Goal: Obtain resource: Download file/media

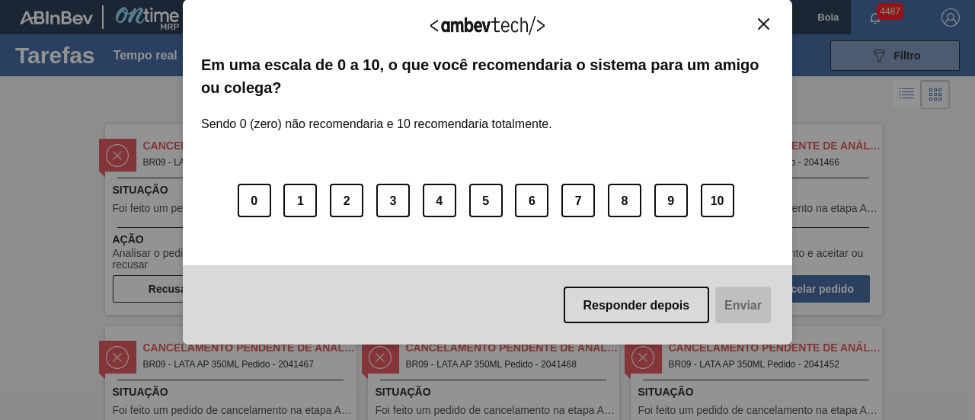
click at [767, 21] on img "Fechar" at bounding box center [763, 23] width 11 height 11
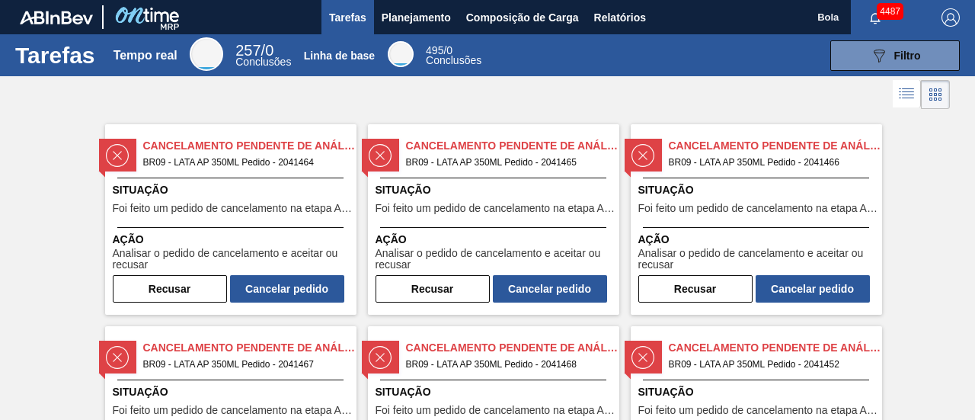
click at [652, 20] on button "Relatórios" at bounding box center [620, 17] width 67 height 34
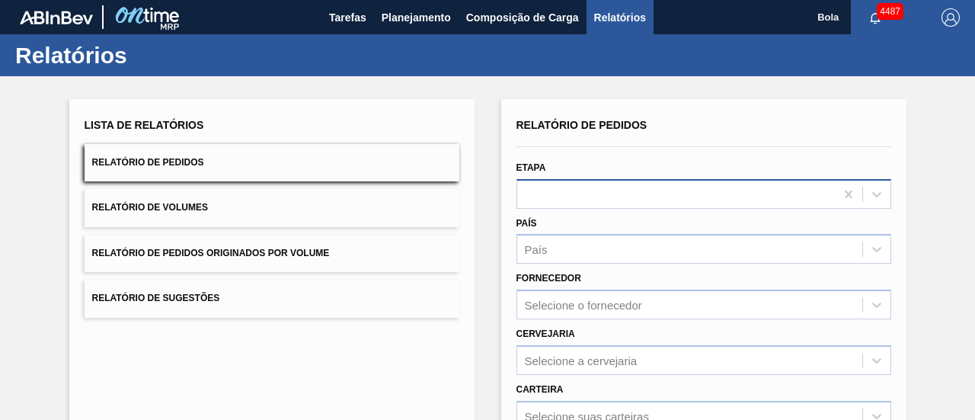
click at [571, 189] on div at bounding box center [676, 194] width 318 height 22
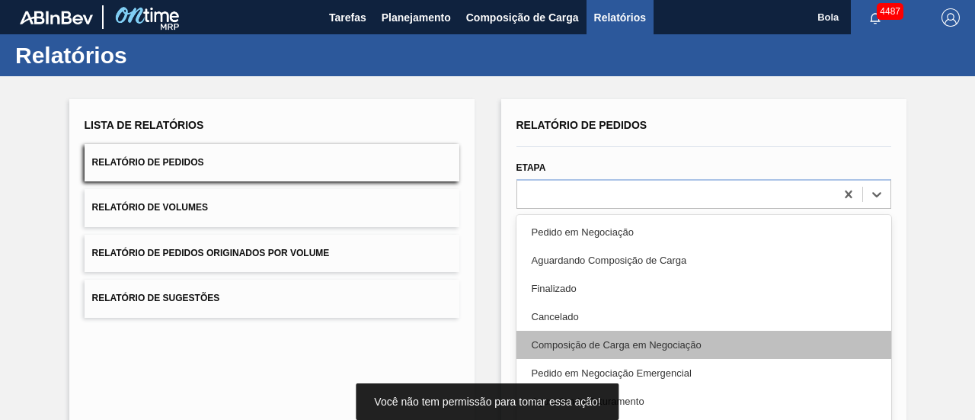
scroll to position [76, 0]
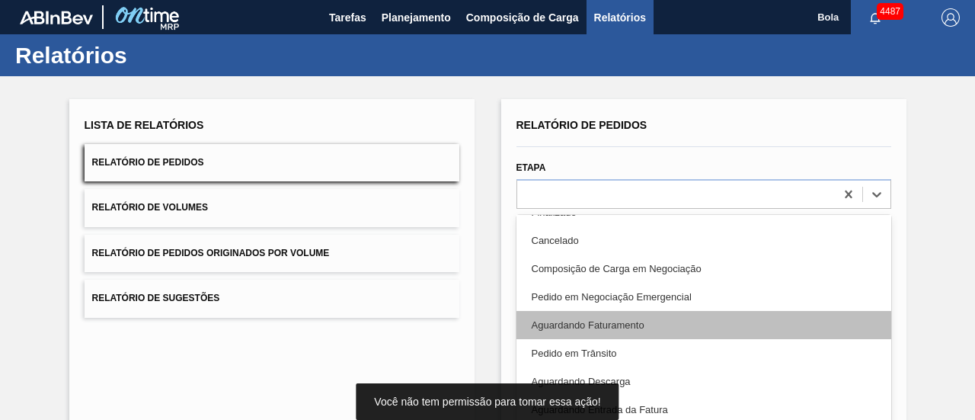
click at [608, 331] on div "Aguardando Faturamento" at bounding box center [704, 325] width 375 height 28
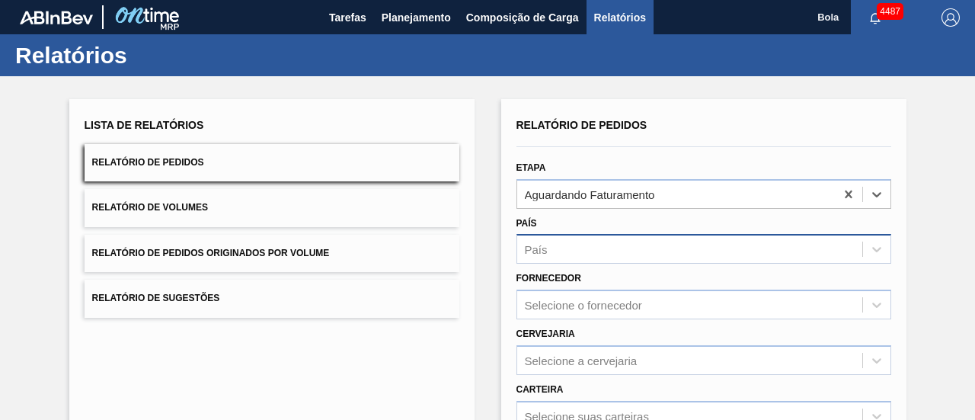
click at [564, 260] on div "País" at bounding box center [689, 249] width 345 height 22
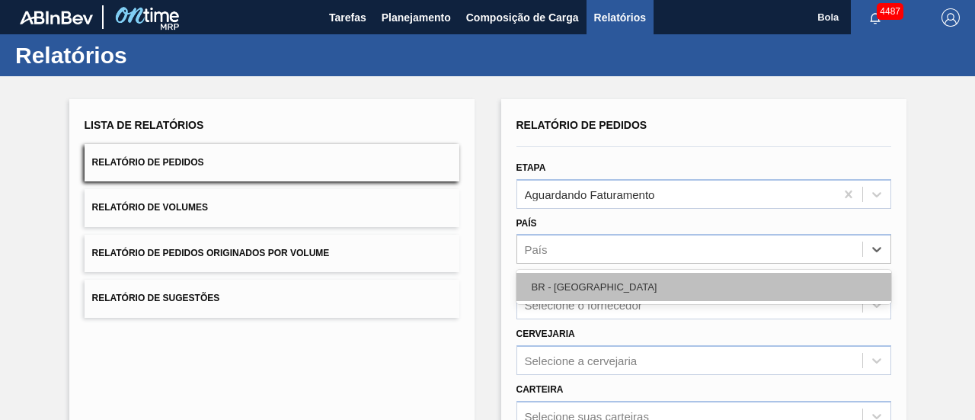
click at [564, 293] on div "BR - [GEOGRAPHIC_DATA]" at bounding box center [704, 287] width 375 height 28
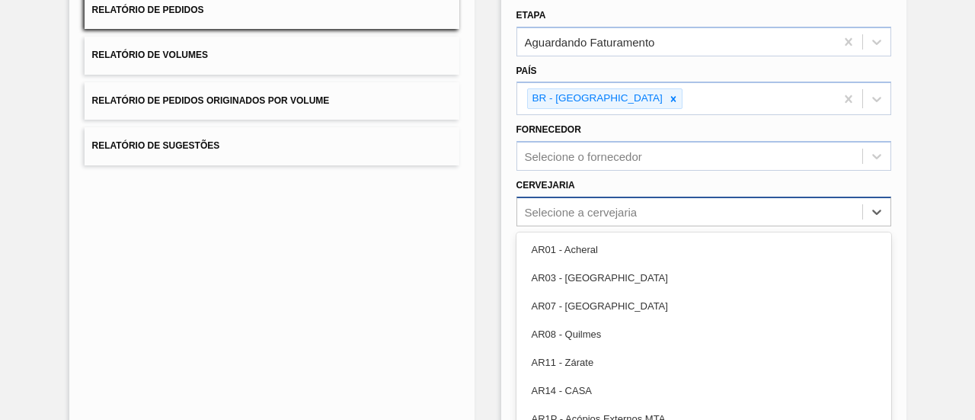
scroll to position [198, 0]
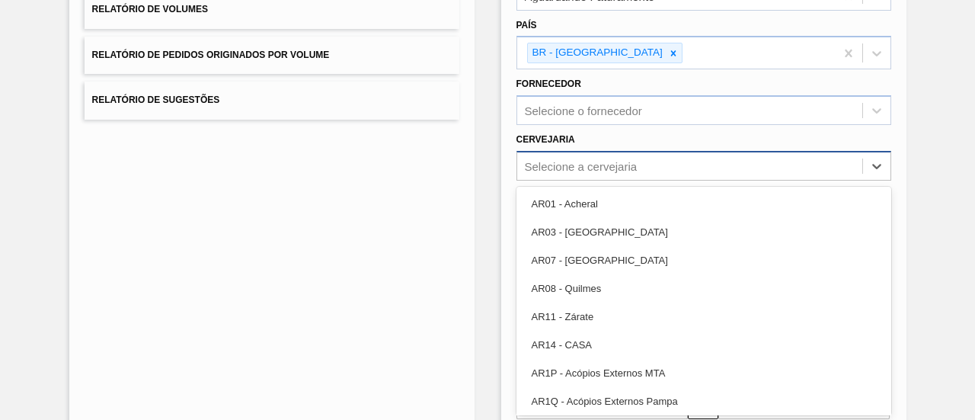
click at [578, 181] on div "option AR01 - Acheral focused, 1 of 92. 92 results available. Use Up and Down t…" at bounding box center [704, 166] width 375 height 30
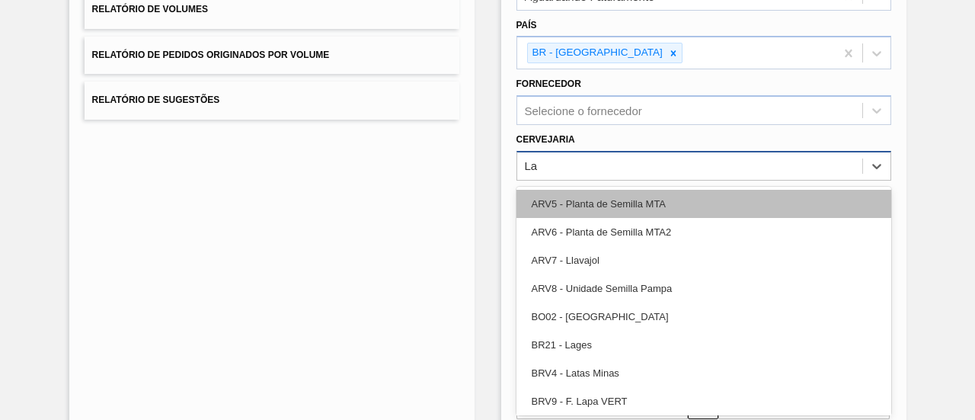
type input "L"
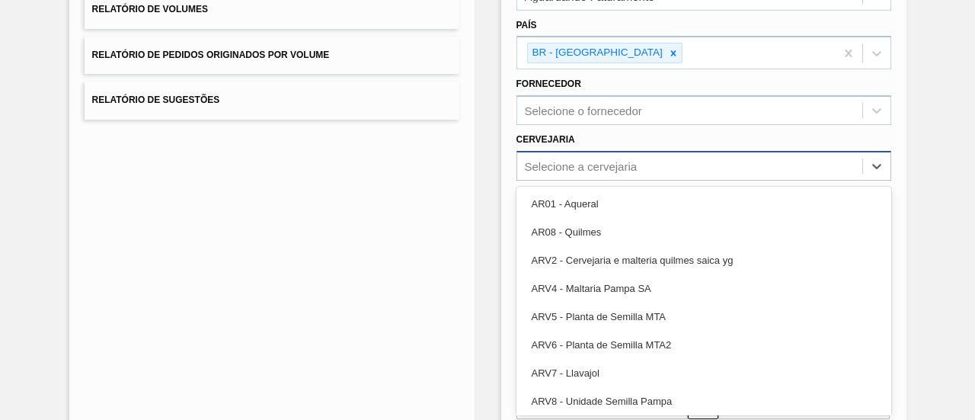
click at [945, 145] on div "Lista de Relatórios Relatório de Pedidos Relatório de Volumes Relatório de Pedi…" at bounding box center [487, 194] width 975 height 633
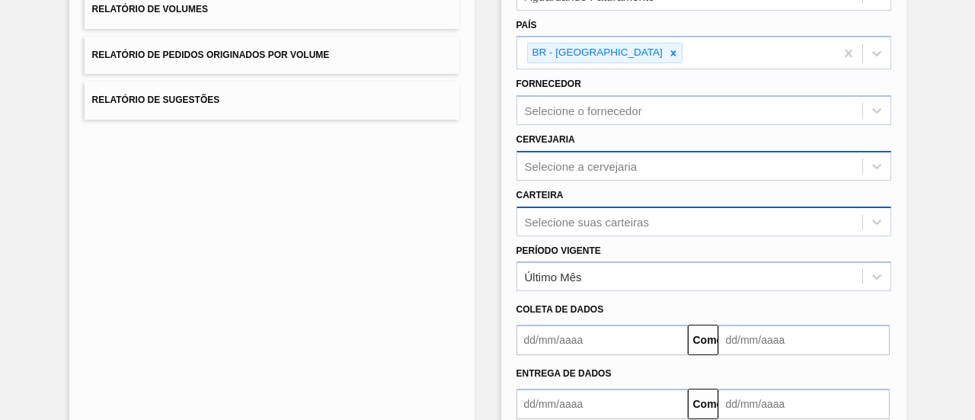
click at [592, 222] on div "Selecione suas carteiras" at bounding box center [704, 221] width 375 height 30
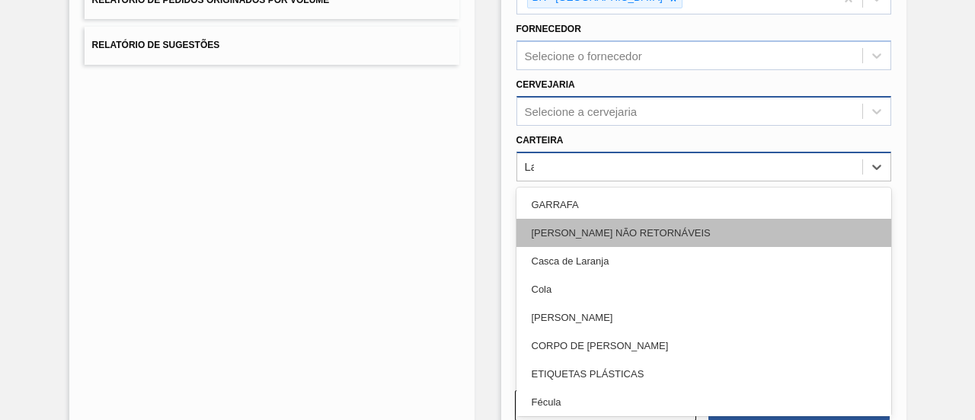
type input "Lat"
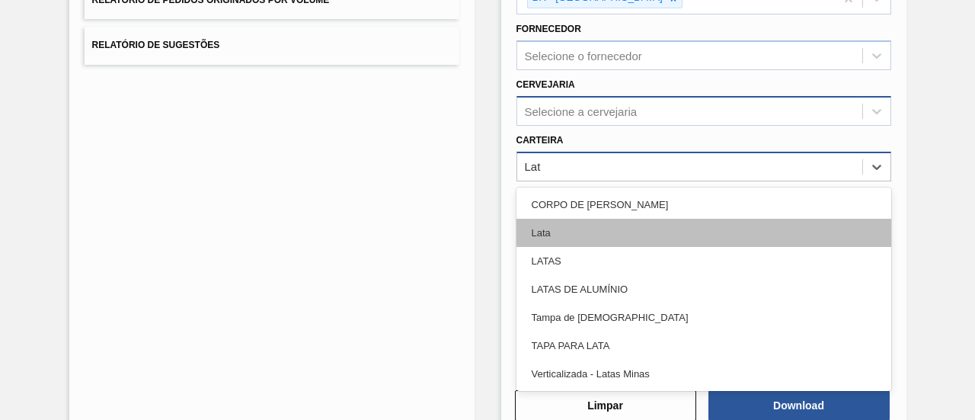
click at [566, 235] on div "Lata" at bounding box center [704, 233] width 375 height 28
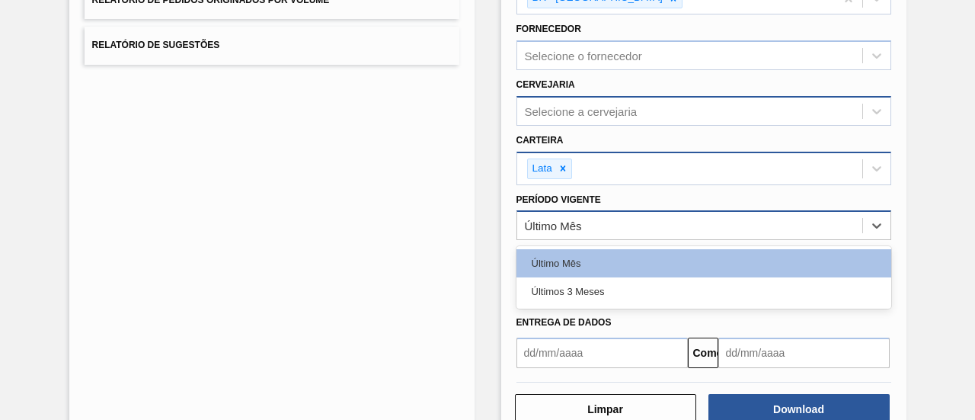
click at [588, 223] on div "Último Mês" at bounding box center [689, 226] width 345 height 22
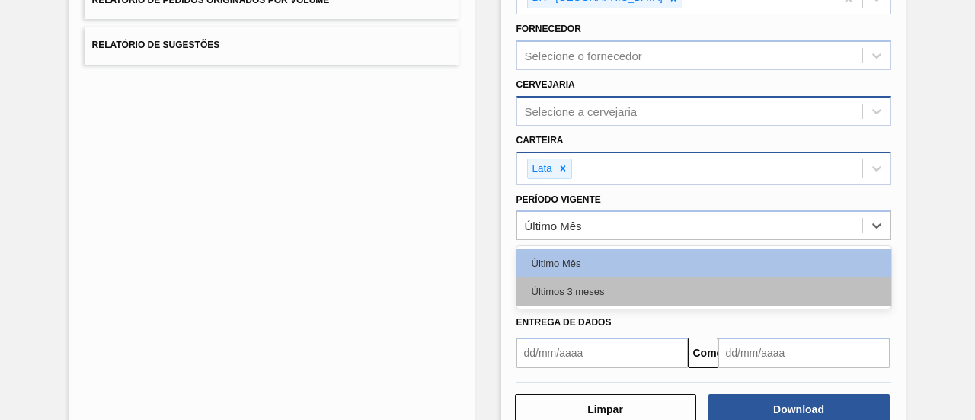
click at [610, 288] on div "Últimos 3 meses" at bounding box center [704, 291] width 375 height 28
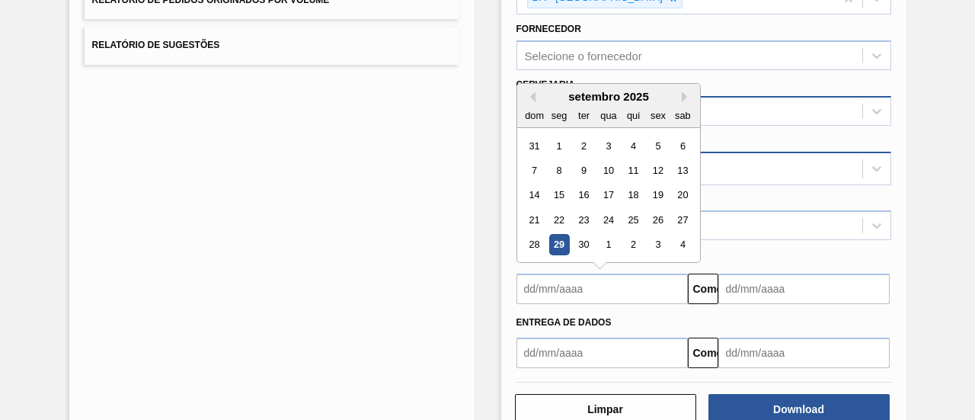
click at [588, 291] on input "text" at bounding box center [602, 289] width 171 height 30
click at [559, 240] on font "29" at bounding box center [558, 244] width 11 height 11
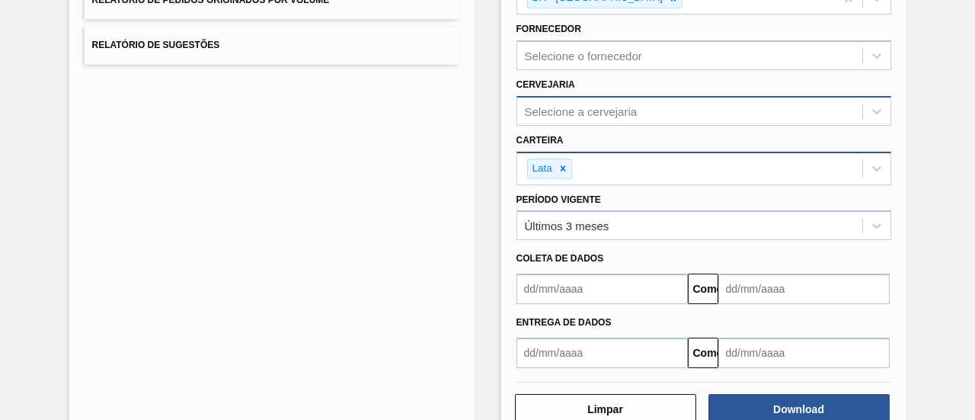
type input "[DATE]"
click at [818, 338] on input "text" at bounding box center [804, 353] width 171 height 30
click at [930, 304] on div "Lista de Relatórios Relatório de Pedidos Relatório de Volumes Relatório de Pedi…" at bounding box center [487, 141] width 975 height 637
click at [776, 280] on input "text" at bounding box center [804, 289] width 171 height 30
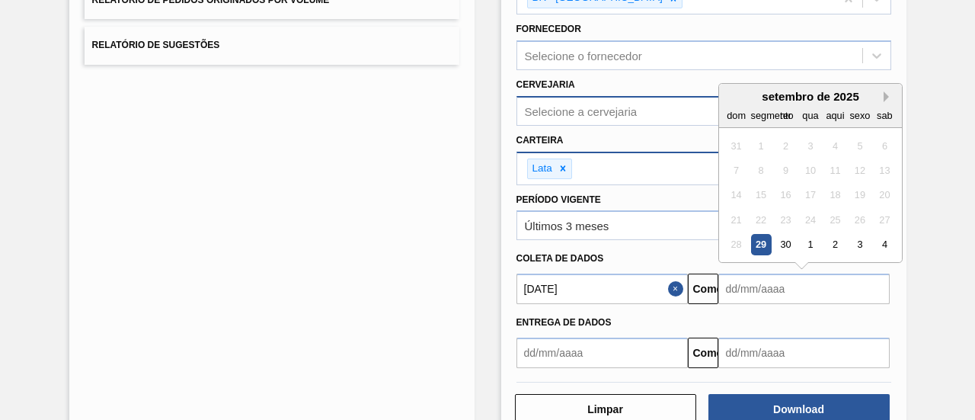
click at [886, 94] on button "Próximo mês" at bounding box center [889, 96] width 11 height 11
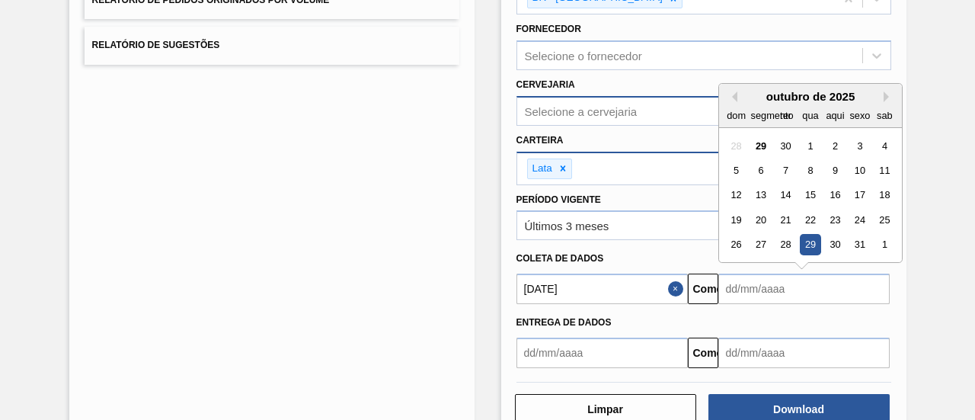
drag, startPoint x: 863, startPoint y: 243, endPoint x: 907, endPoint y: 293, distance: 66.9
click at [863, 243] on div "31" at bounding box center [860, 245] width 21 height 21
type input "[DATE]"
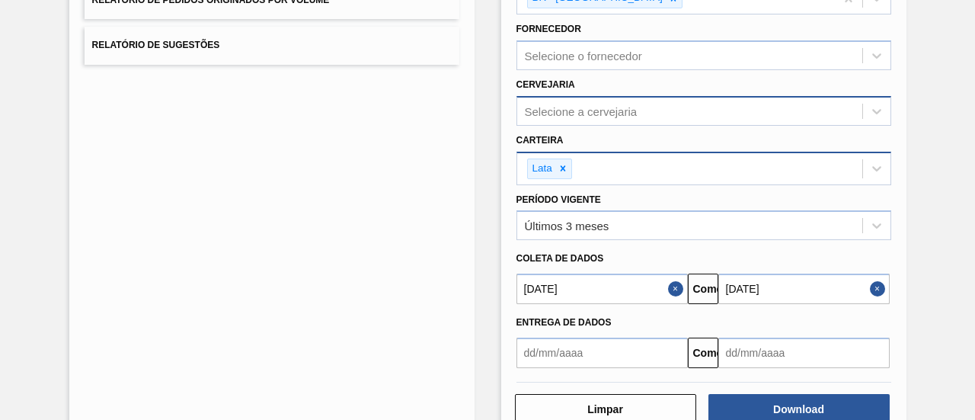
click at [946, 346] on div "Lista de Relatórios Relatório de Pedidos Relatório de Volumes Relatório de Pedi…" at bounding box center [487, 141] width 975 height 637
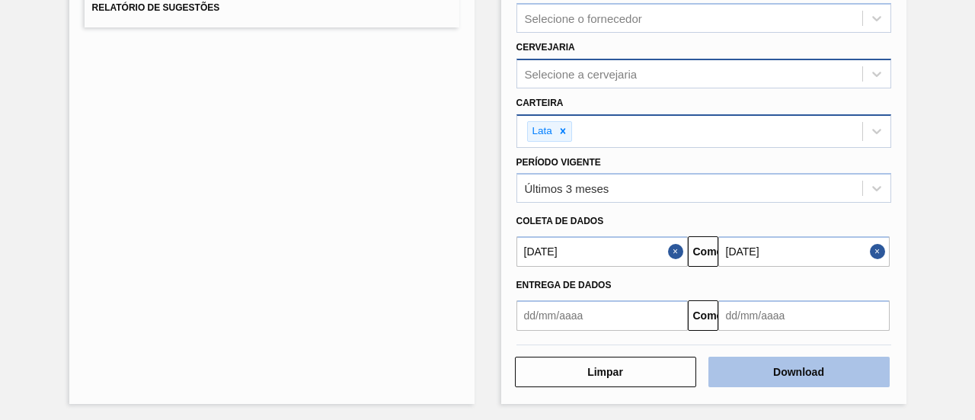
click at [802, 371] on font "Download" at bounding box center [798, 372] width 51 height 12
